Goal: Find specific page/section

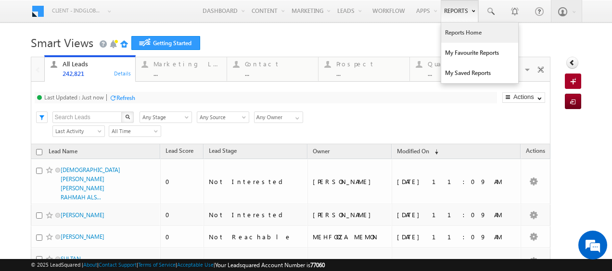
click at [463, 34] on link "Reports Home" at bounding box center [479, 33] width 77 height 20
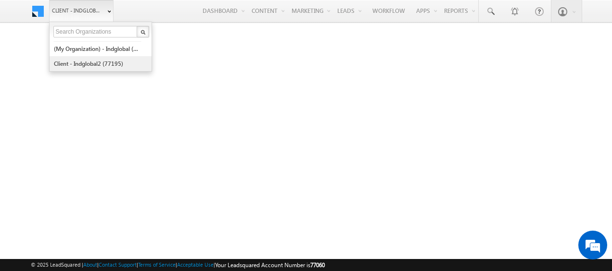
click at [90, 63] on link "Client - indglobal2 (77195)" at bounding box center [97, 63] width 88 height 15
